Goal: Transaction & Acquisition: Purchase product/service

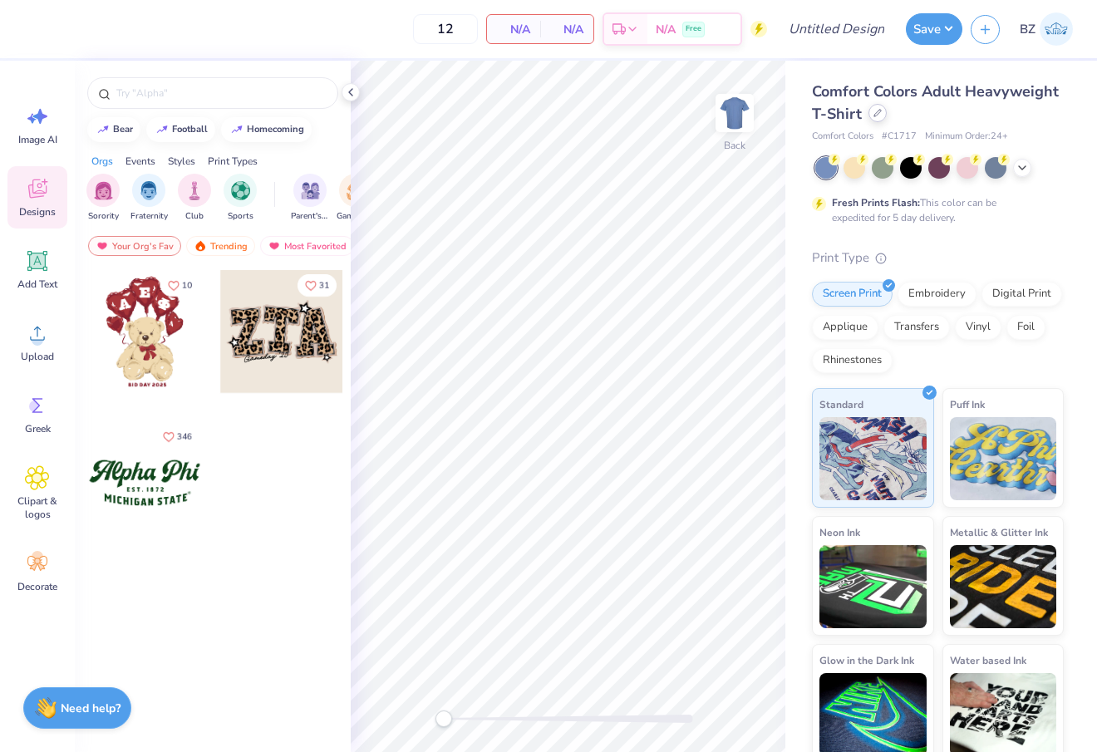
click at [877, 118] on div at bounding box center [878, 113] width 18 height 18
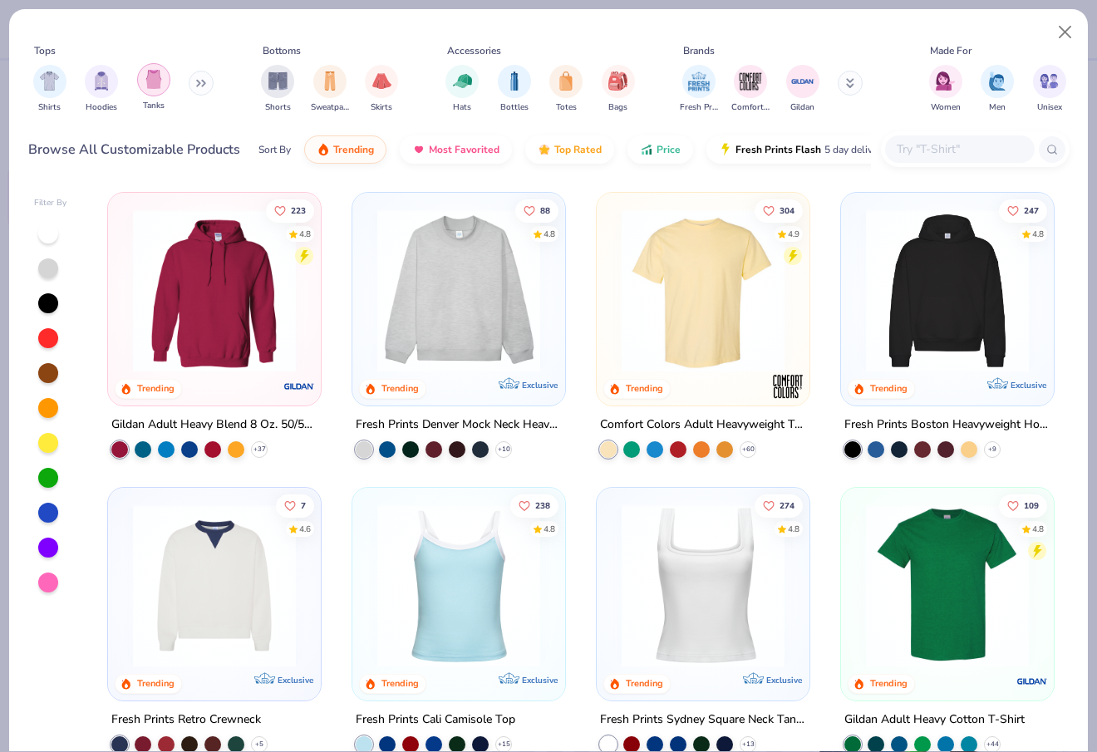
click at [146, 77] on img "filter for Tanks" at bounding box center [154, 79] width 18 height 19
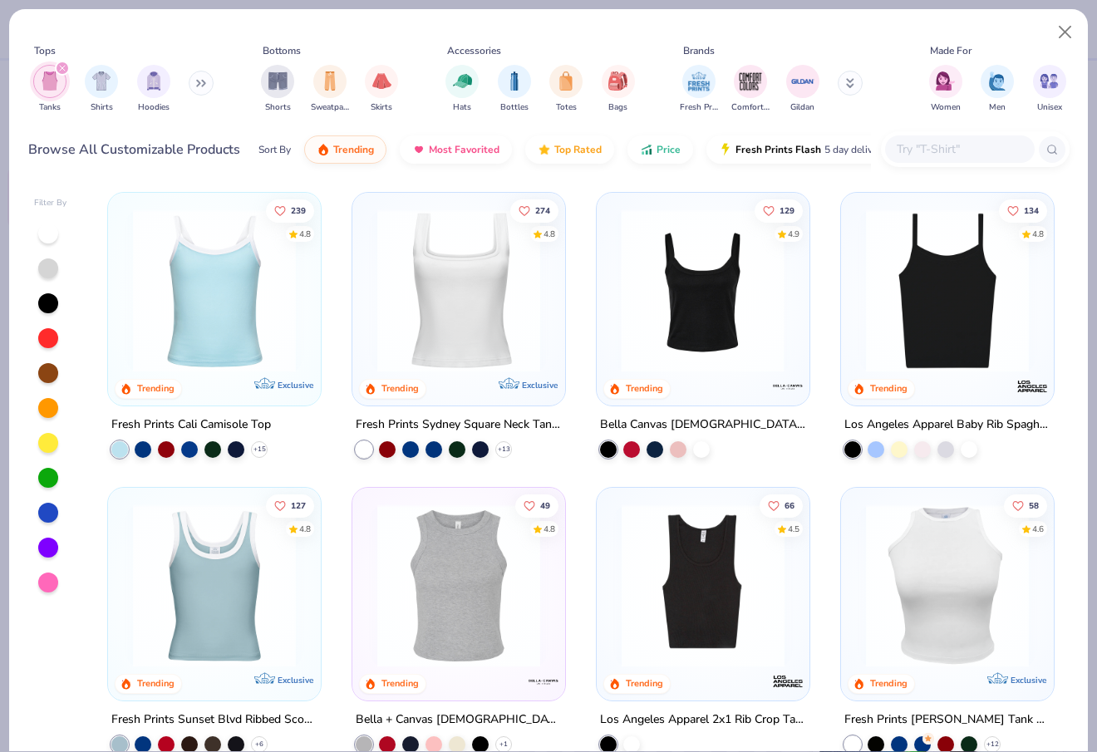
click at [699, 310] on div at bounding box center [523, 290] width 538 height 163
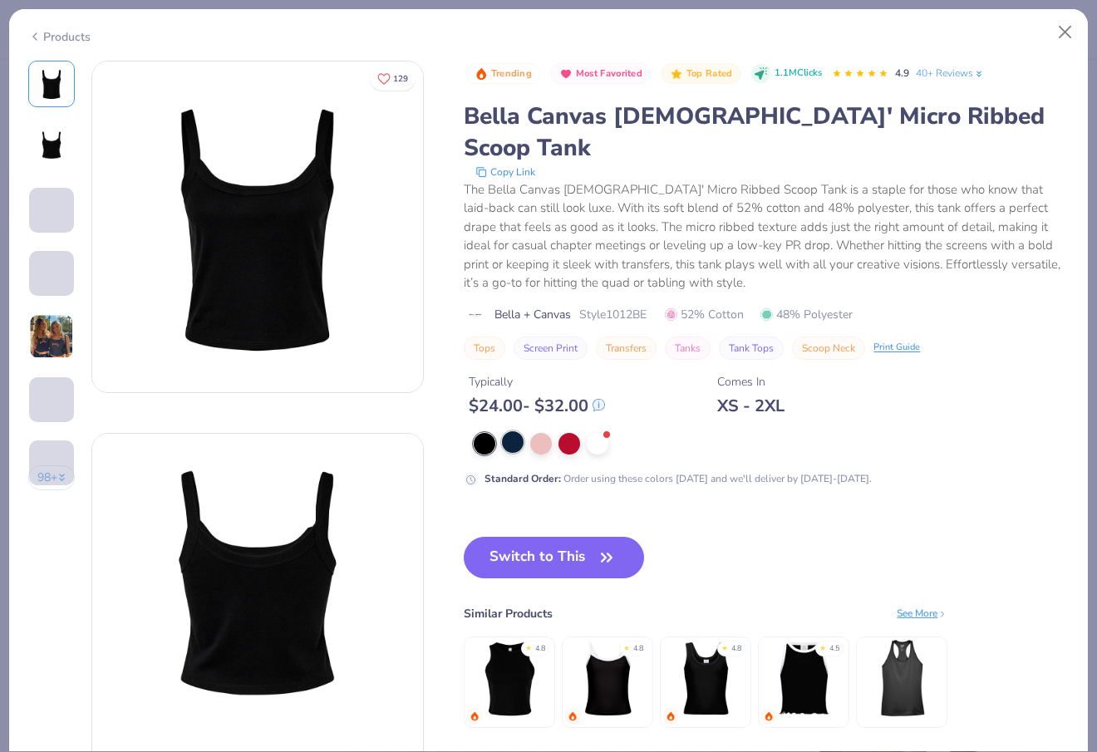
click at [507, 431] on div at bounding box center [513, 442] width 22 height 22
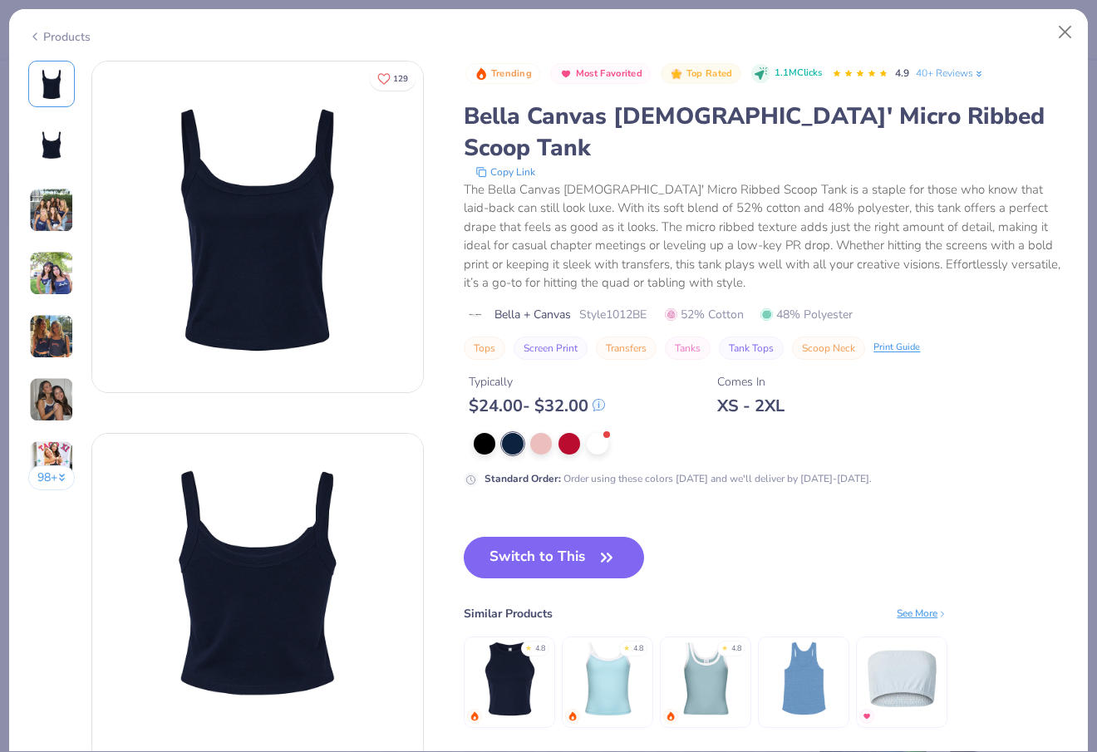
click at [634, 306] on span "Style 1012BE" at bounding box center [612, 314] width 67 height 17
copy span "1012BE"
